Goal: Information Seeking & Learning: Learn about a topic

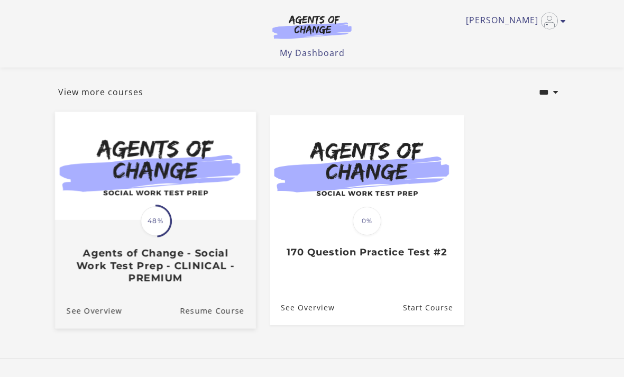
scroll to position [49, 0]
click at [202, 245] on div "Translation missing: en.liquid.partials.dashboard_course_card.progress_descript…" at bounding box center [155, 252] width 201 height 63
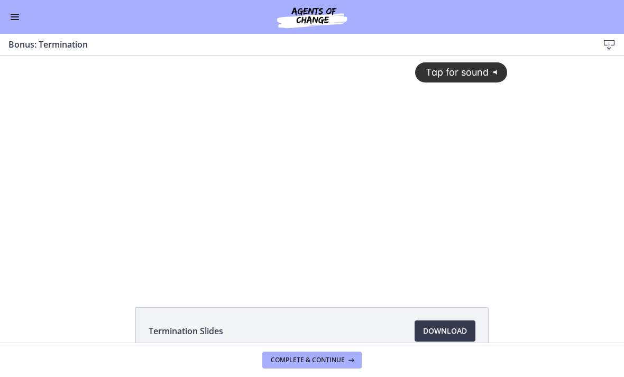
click at [314, 145] on div "Tap for sound @keyframes VOLUME_SMALL_WAVE_FLASH { 0% { opacity: 0; } 33% { opa…" at bounding box center [311, 161] width 403 height 210
click at [222, 215] on div at bounding box center [311, 169] width 403 height 227
click at [70, 202] on div "Tap for sound @keyframes VOLUME_SMALL_WAVE_FLASH { 0% { opacity: 0; } 33% { opa…" at bounding box center [312, 169] width 624 height 227
click at [181, 166] on div at bounding box center [311, 169] width 403 height 227
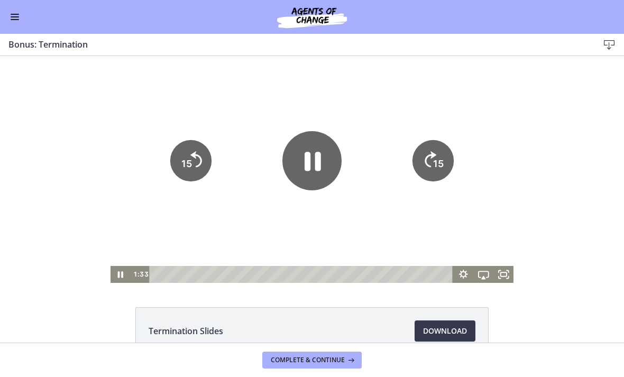
click at [301, 165] on icon "Pause" at bounding box center [311, 160] width 59 height 59
click at [312, 170] on icon "Play Video" at bounding box center [311, 160] width 59 height 59
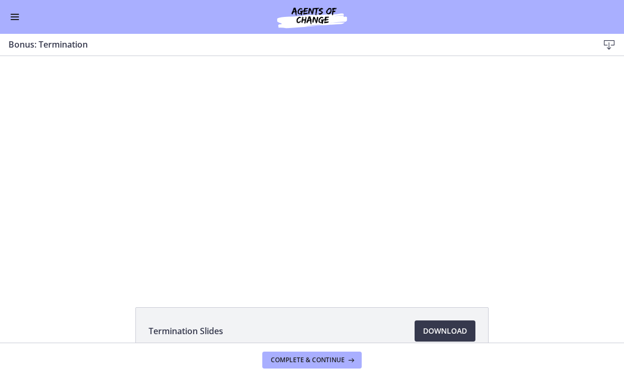
click at [305, 169] on div at bounding box center [311, 169] width 403 height 227
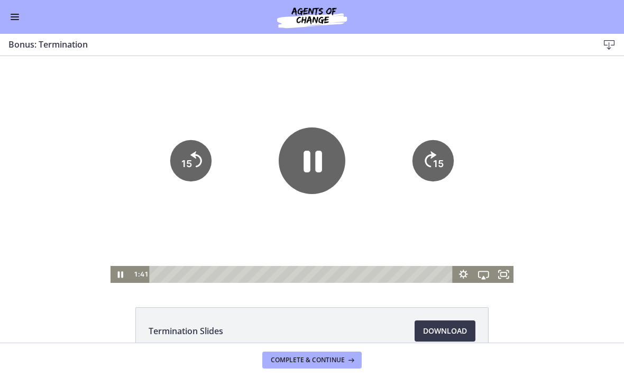
click at [317, 160] on icon "Pause" at bounding box center [312, 162] width 18 height 22
click at [313, 160] on icon "Play Video" at bounding box center [311, 161] width 15 height 21
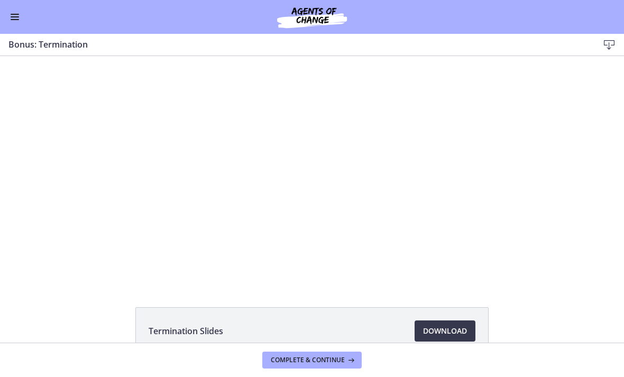
click at [190, 253] on div at bounding box center [311, 169] width 403 height 227
click at [72, 175] on div "Tap for sound @keyframes VOLUME_SMALL_WAVE_FLASH { 0% { opacity: 0; } 33% { opa…" at bounding box center [312, 169] width 624 height 227
click at [48, 173] on div "Tap for sound @keyframes VOLUME_SMALL_WAVE_FLASH { 0% { opacity: 0; } 33% { opa…" at bounding box center [312, 169] width 624 height 227
click at [85, 212] on div "Tap for sound @keyframes VOLUME_SMALL_WAVE_FLASH { 0% { opacity: 0; } 33% { opa…" at bounding box center [312, 169] width 624 height 227
click at [93, 234] on div "Tap for sound @keyframes VOLUME_SMALL_WAVE_FLASH { 0% { opacity: 0; } 33% { opa…" at bounding box center [312, 169] width 624 height 227
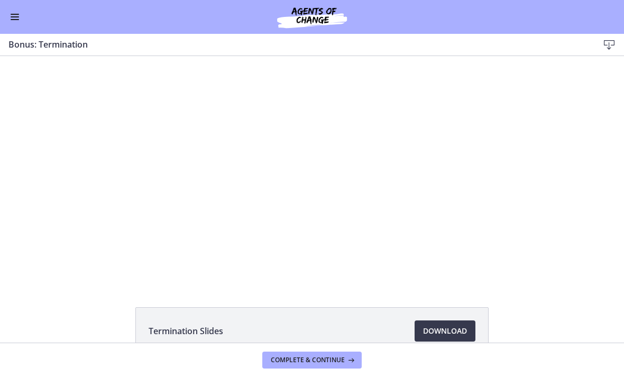
click at [71, 208] on div "Tap for sound @keyframes VOLUME_SMALL_WAVE_FLASH { 0% { opacity: 0; } 33% { opa…" at bounding box center [312, 169] width 624 height 227
click at [351, 239] on div at bounding box center [311, 169] width 403 height 227
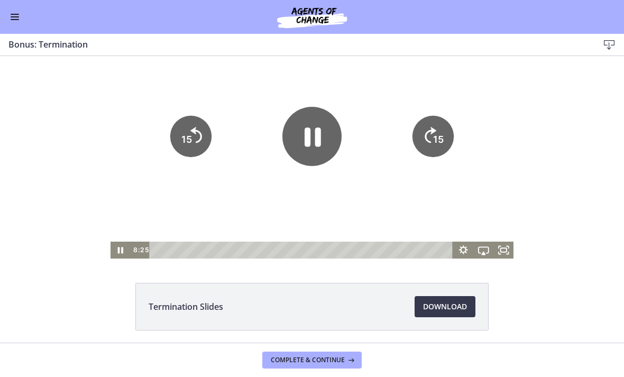
click at [269, 205] on div at bounding box center [311, 145] width 403 height 227
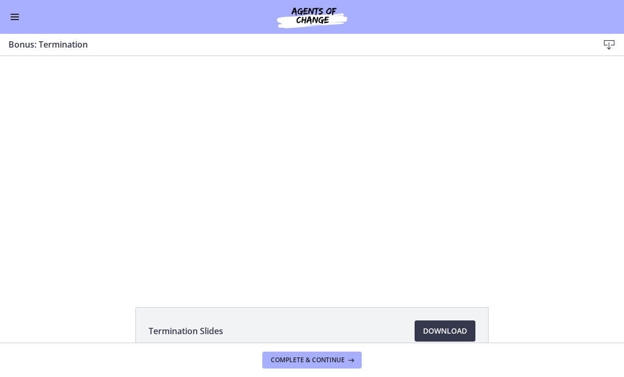
click at [319, 174] on div at bounding box center [311, 169] width 403 height 227
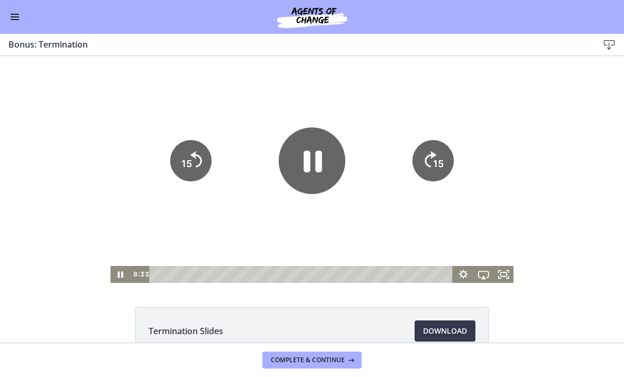
click at [312, 159] on icon "Pause" at bounding box center [311, 160] width 67 height 67
click at [322, 171] on icon "Play Video" at bounding box center [311, 160] width 67 height 67
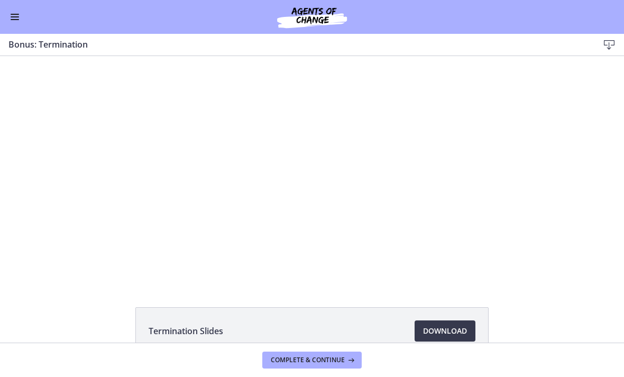
click at [334, 202] on div at bounding box center [311, 169] width 403 height 227
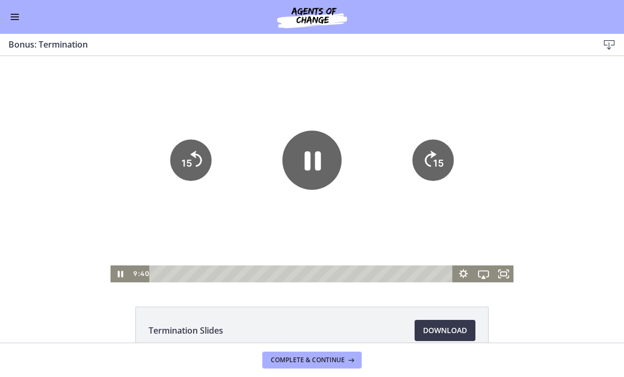
click at [306, 169] on icon "Pause" at bounding box center [312, 161] width 16 height 19
click at [318, 166] on icon "Play Video" at bounding box center [311, 160] width 59 height 59
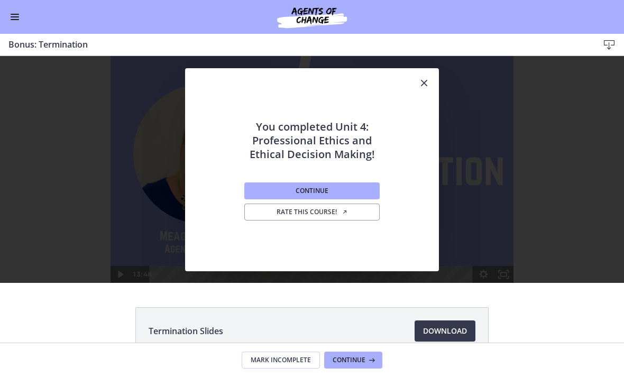
scroll to position [0, 0]
click at [268, 193] on button "Continue" at bounding box center [311, 190] width 135 height 17
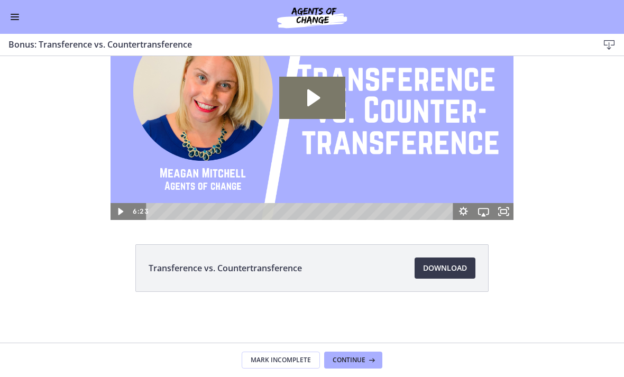
scroll to position [63, 0]
click at [347, 357] on span "Continue" at bounding box center [348, 360] width 33 height 8
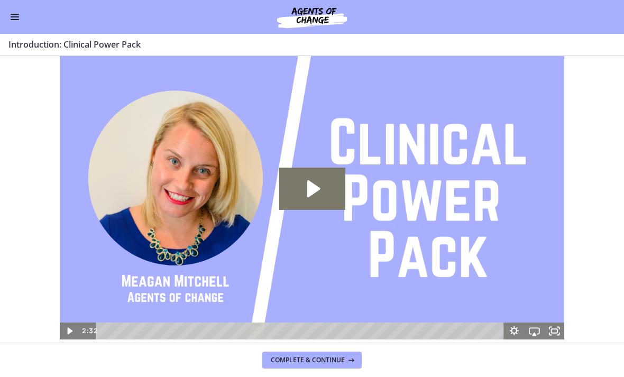
scroll to position [1, 0]
click at [314, 185] on icon "Play Video: ccjpm3o3smo6dbcigdr0.mp4" at bounding box center [313, 188] width 13 height 17
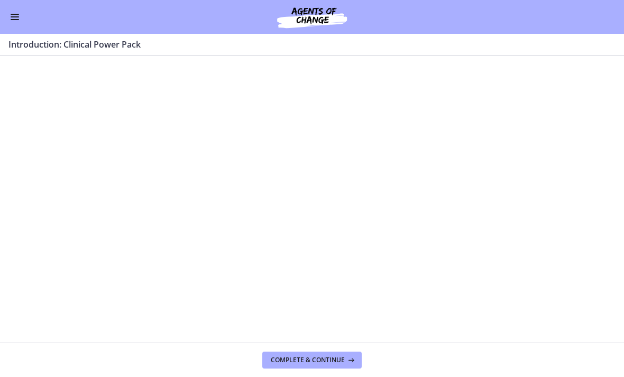
click at [356, 306] on div at bounding box center [312, 197] width 505 height 284
click at [286, 209] on div at bounding box center [312, 197] width 505 height 284
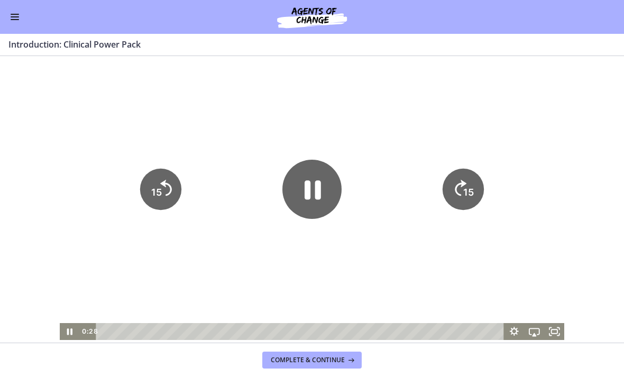
scroll to position [-1, 0]
click at [308, 192] on icon "Pause" at bounding box center [312, 190] width 16 height 19
click at [311, 190] on icon "Play Video" at bounding box center [311, 189] width 15 height 21
click at [85, 238] on div at bounding box center [312, 198] width 505 height 284
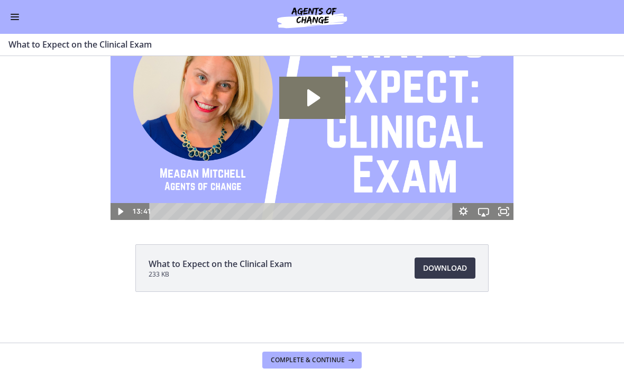
scroll to position [63, 0]
click at [300, 362] on span "Complete & continue" at bounding box center [308, 360] width 74 height 8
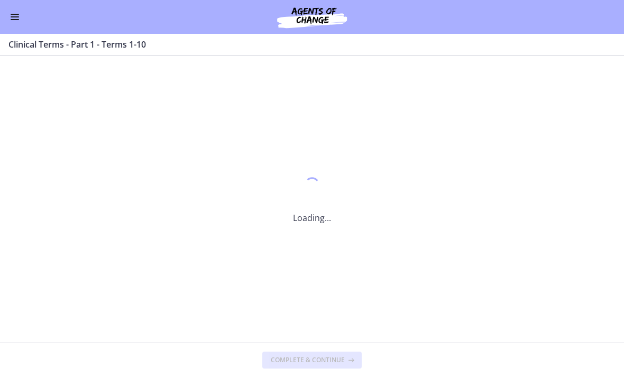
scroll to position [0, 0]
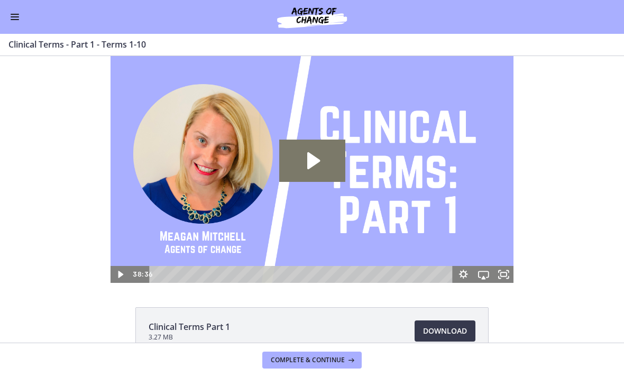
click at [315, 152] on icon "Play Video: ccjl4v0pjrbhd9mqlfo0.mp4" at bounding box center [312, 161] width 66 height 42
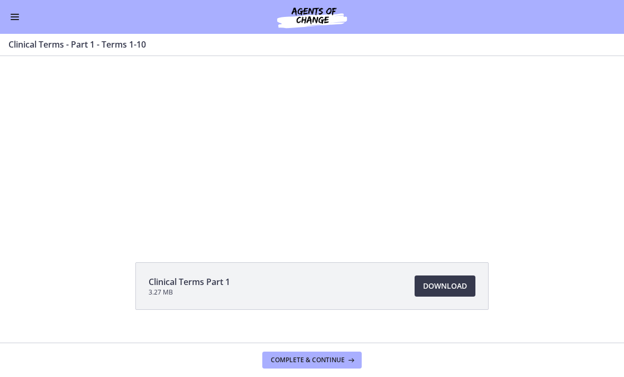
scroll to position [48, 0]
click at [447, 278] on span "Download Opens in a new window" at bounding box center [445, 282] width 44 height 13
click at [15, 15] on button "Enable menu" at bounding box center [14, 17] width 13 height 13
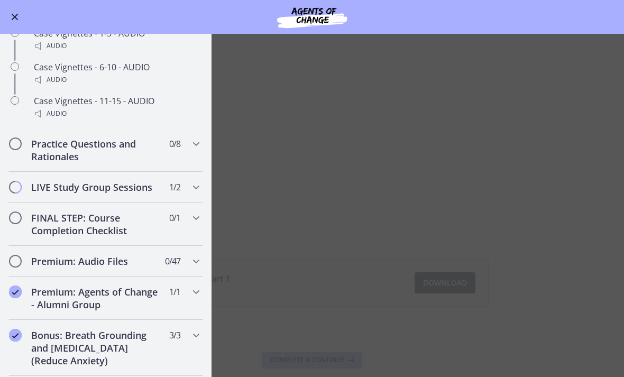
scroll to position [913, 0]
click at [54, 186] on h2 "LIVE Study Group Sessions" at bounding box center [95, 187] width 129 height 13
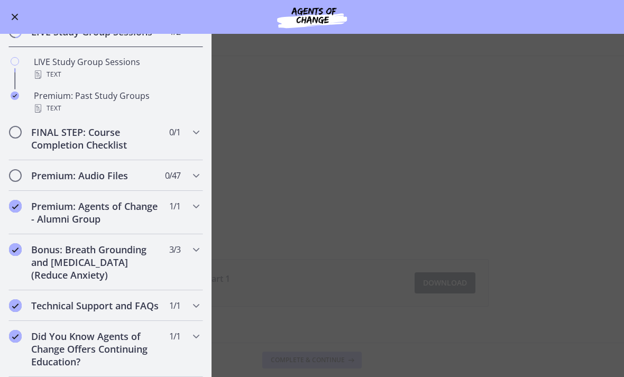
scroll to position [542, 0]
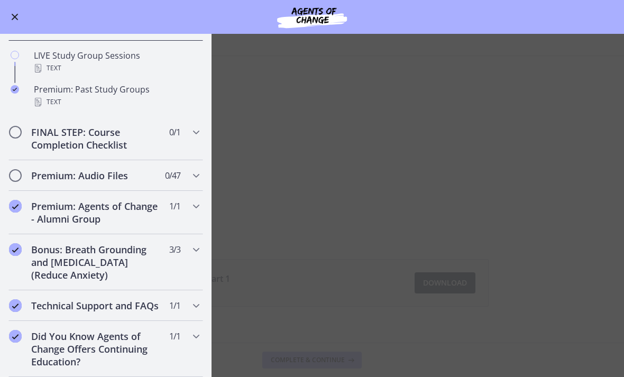
click at [264, 275] on main "Clinical Terms - Part 1 - Terms 1-10 Enable fullscreen Clinical Terms Part 1 3.…" at bounding box center [312, 205] width 624 height 343
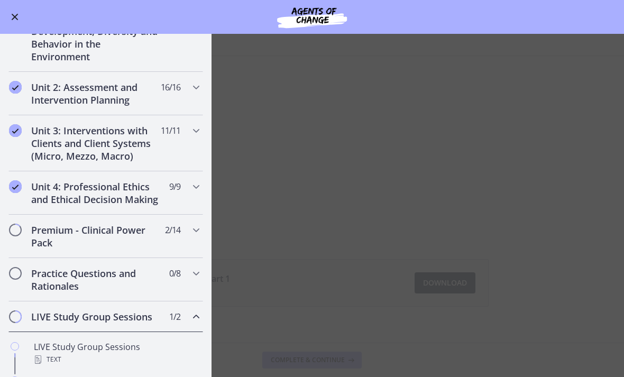
scroll to position [252, 0]
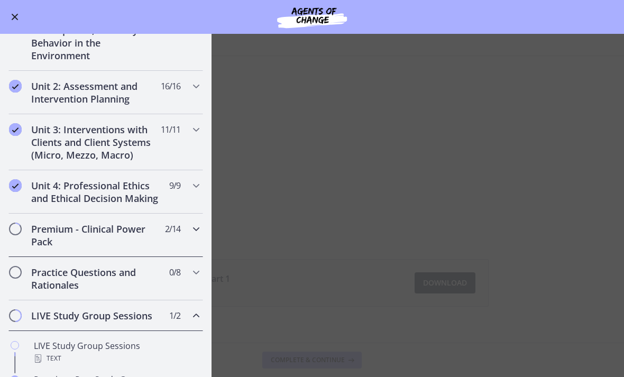
click at [132, 245] on h2 "Premium - Clinical Power Pack" at bounding box center [95, 234] width 129 height 25
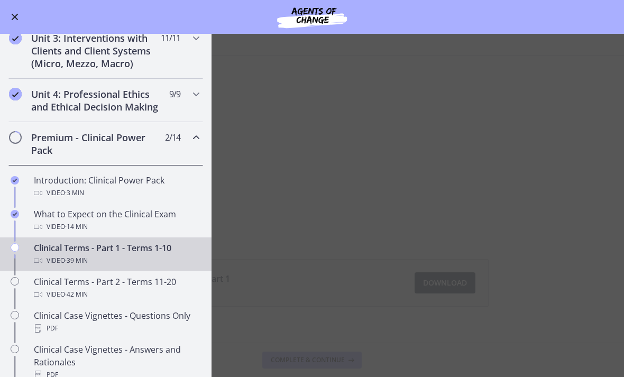
scroll to position [346, 0]
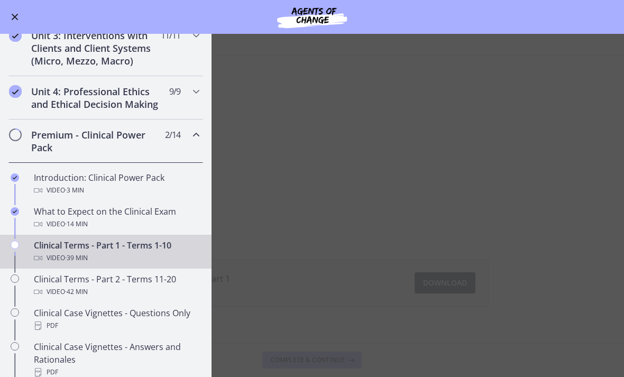
click at [146, 252] on div "Video · 39 min" at bounding box center [116, 258] width 165 height 13
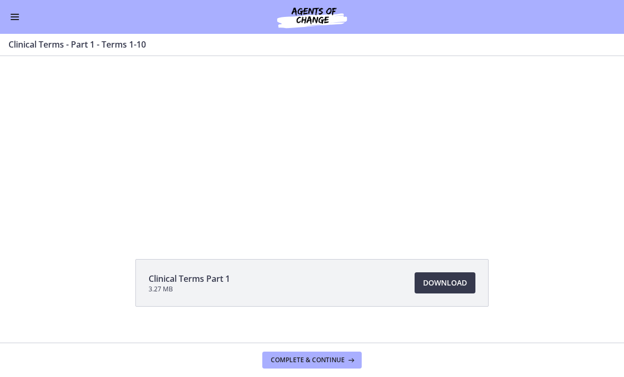
click at [58, 203] on div "Tap for sound @keyframes VOLUME_SMALL_WAVE_FLASH { 0% { opacity: 0; } 33% { opa…" at bounding box center [312, 121] width 624 height 227
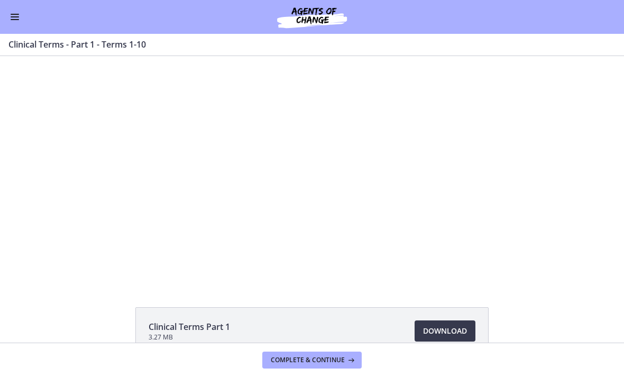
scroll to position [0, 0]
click at [89, 185] on div "Tap for sound @keyframes VOLUME_SMALL_WAVE_FLASH { 0% { opacity: 0; } 33% { opa…" at bounding box center [312, 169] width 624 height 227
click at [340, 157] on div at bounding box center [311, 169] width 403 height 227
